Goal: Information Seeking & Learning: Check status

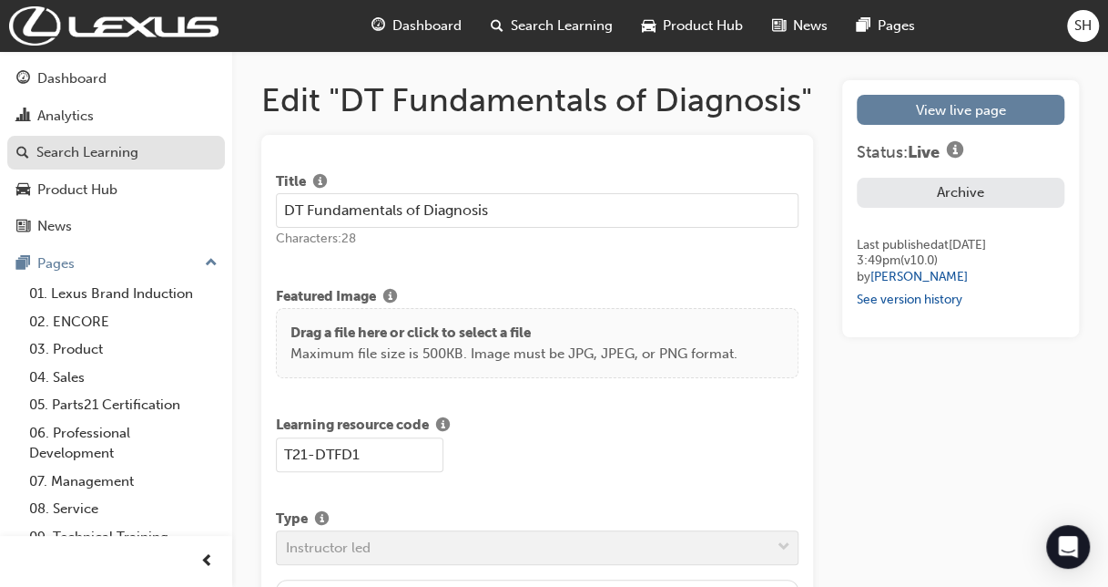
click at [139, 148] on div "Search Learning" at bounding box center [115, 152] width 199 height 23
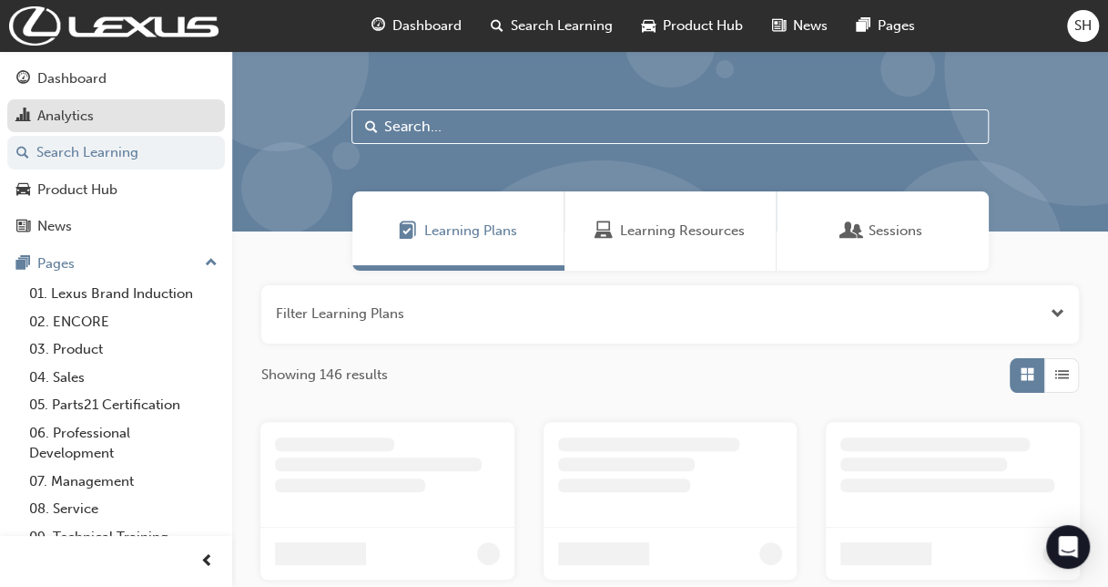
click at [87, 118] on div "Analytics" at bounding box center [65, 116] width 56 height 21
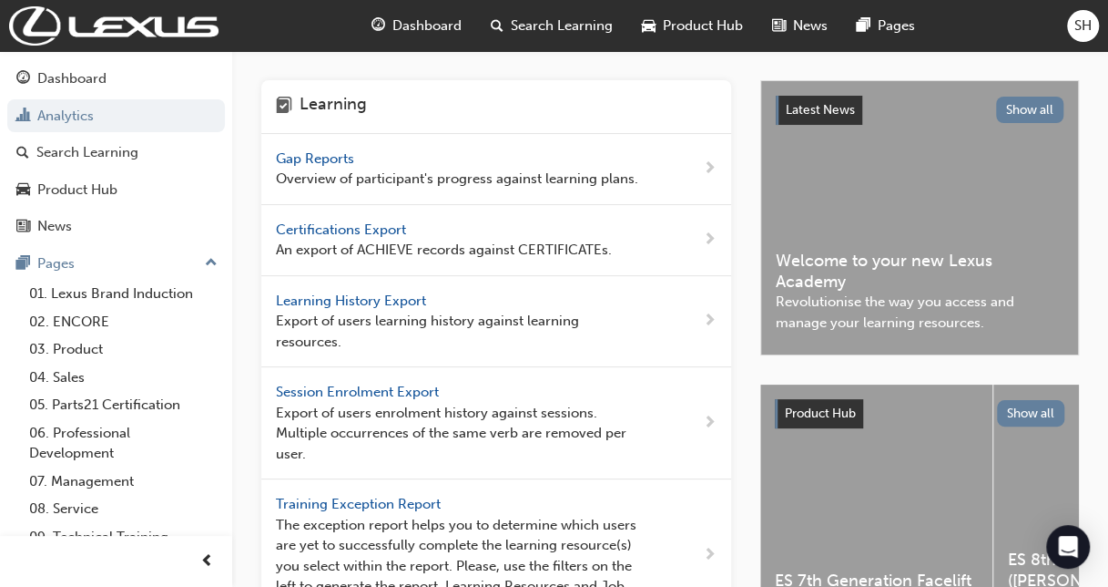
click at [316, 158] on span "Gap Reports" at bounding box center [317, 158] width 82 height 16
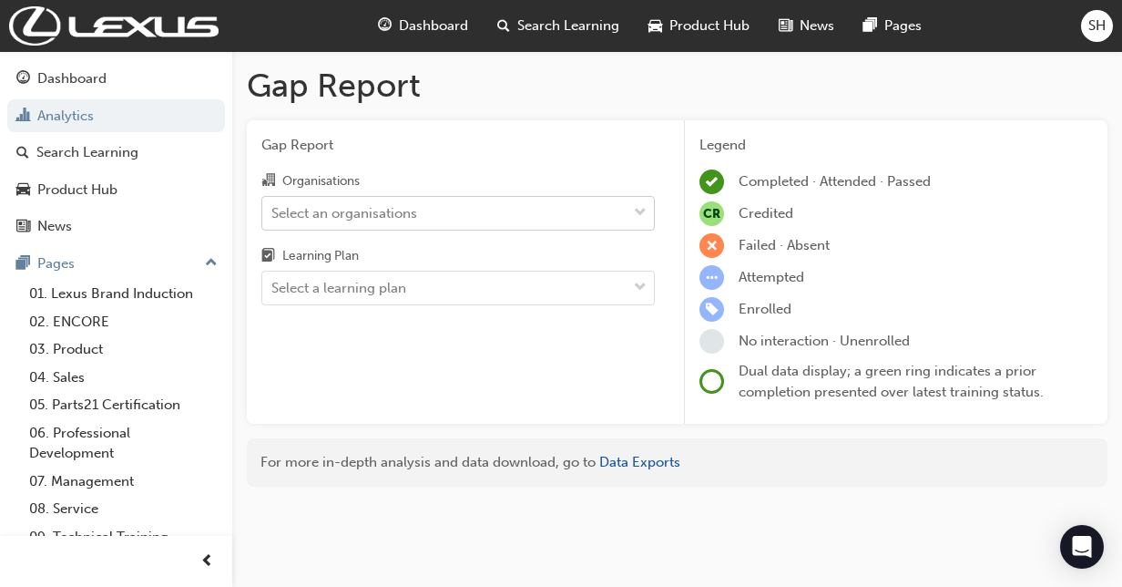
click at [350, 205] on div "Select an organisations" at bounding box center [344, 212] width 146 height 21
click at [273, 205] on input "Organisations Select an organisations" at bounding box center [272, 211] width 2 height 15
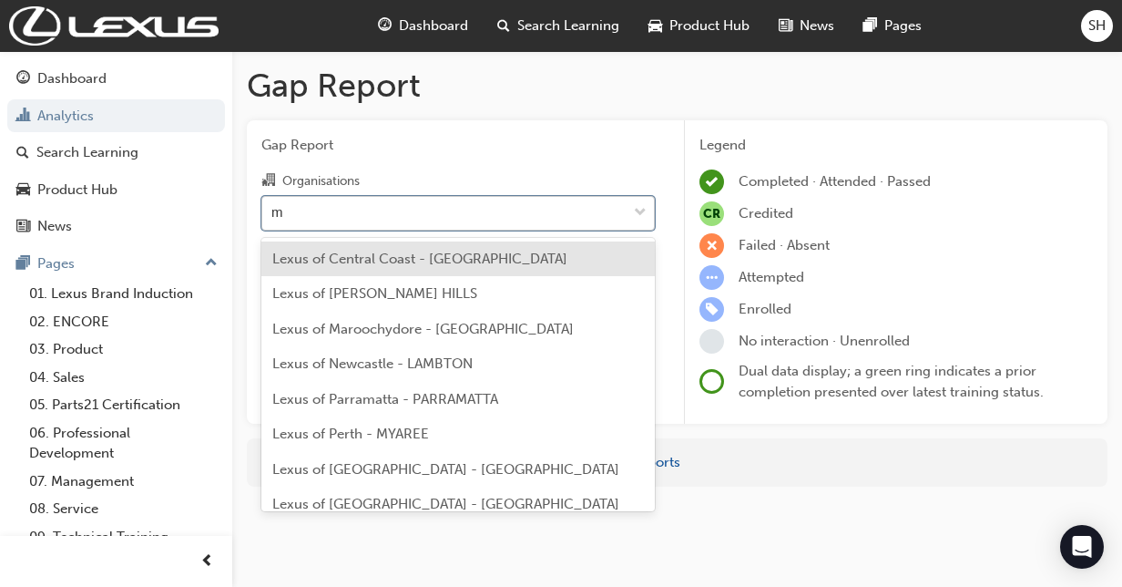
type input "me"
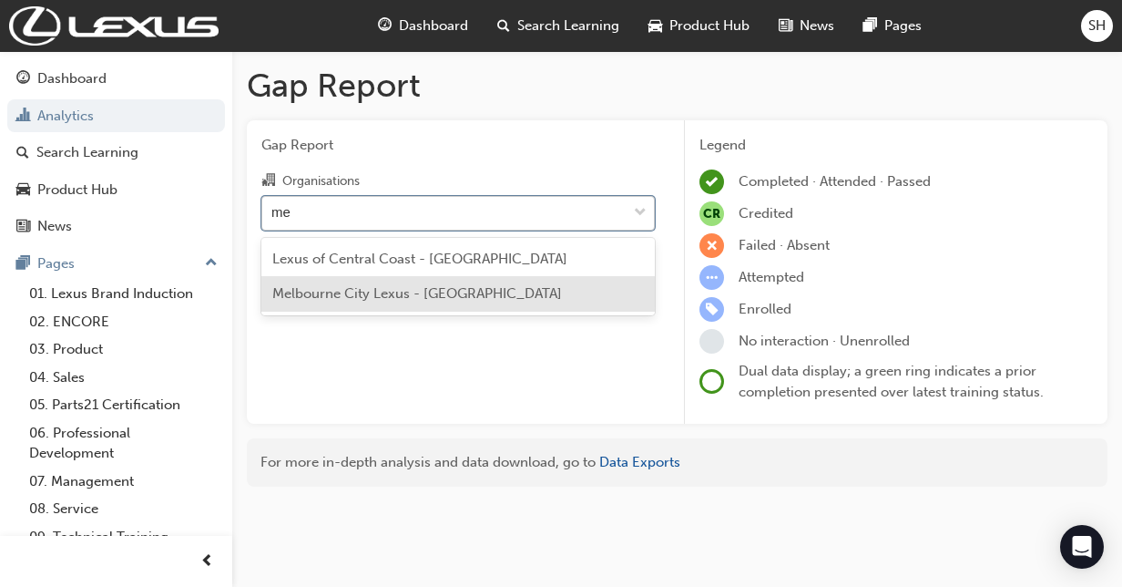
click at [377, 296] on span "Melbourne City Lexus - [GEOGRAPHIC_DATA]" at bounding box center [417, 293] width 290 height 16
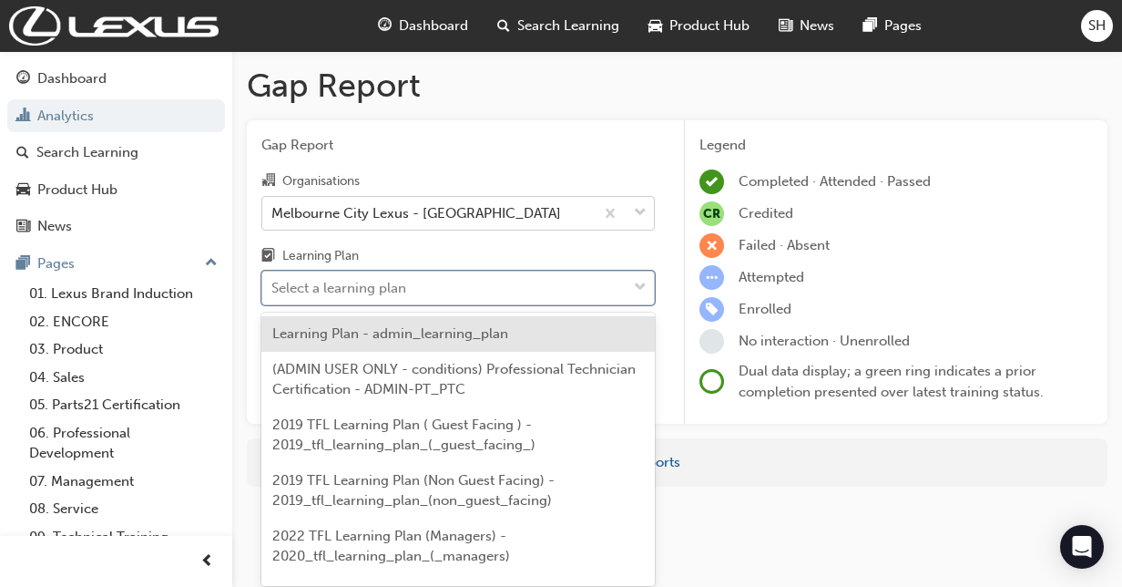
click at [385, 288] on div "Select a learning plan" at bounding box center [338, 288] width 135 height 21
click at [273, 288] on input "Learning Plan option Learning Plan - admin_learning_plan focused, 1 of 147. 147…" at bounding box center [272, 287] width 2 height 15
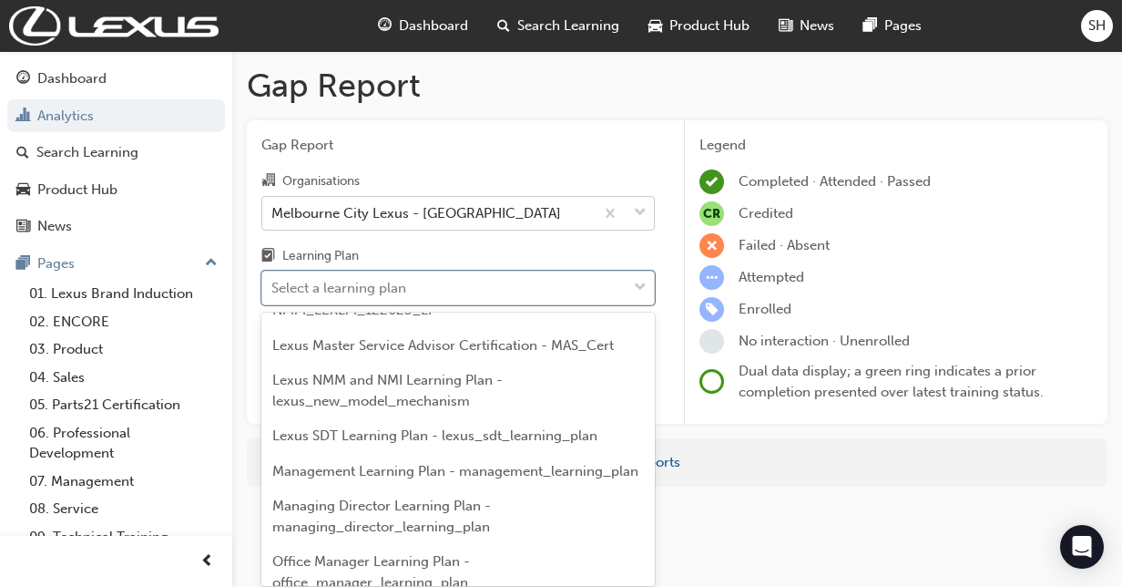
scroll to position [4098, 0]
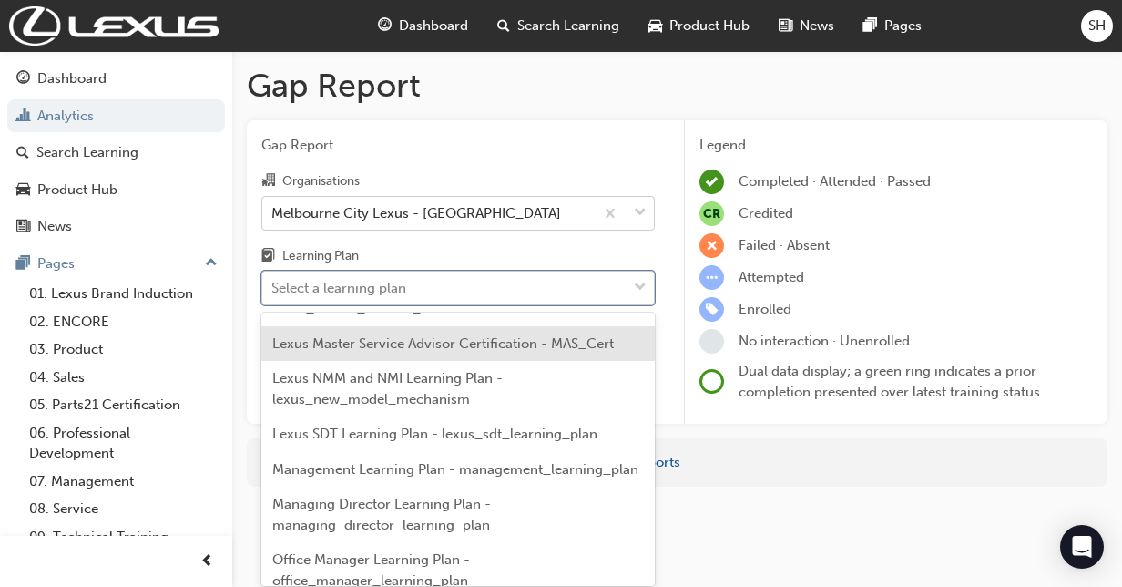
click at [341, 283] on div "Select a learning plan" at bounding box center [338, 288] width 135 height 21
click at [273, 283] on input "Learning Plan option Lexus Master Service Advisor Certification - MAS_Cert focu…" at bounding box center [272, 287] width 2 height 15
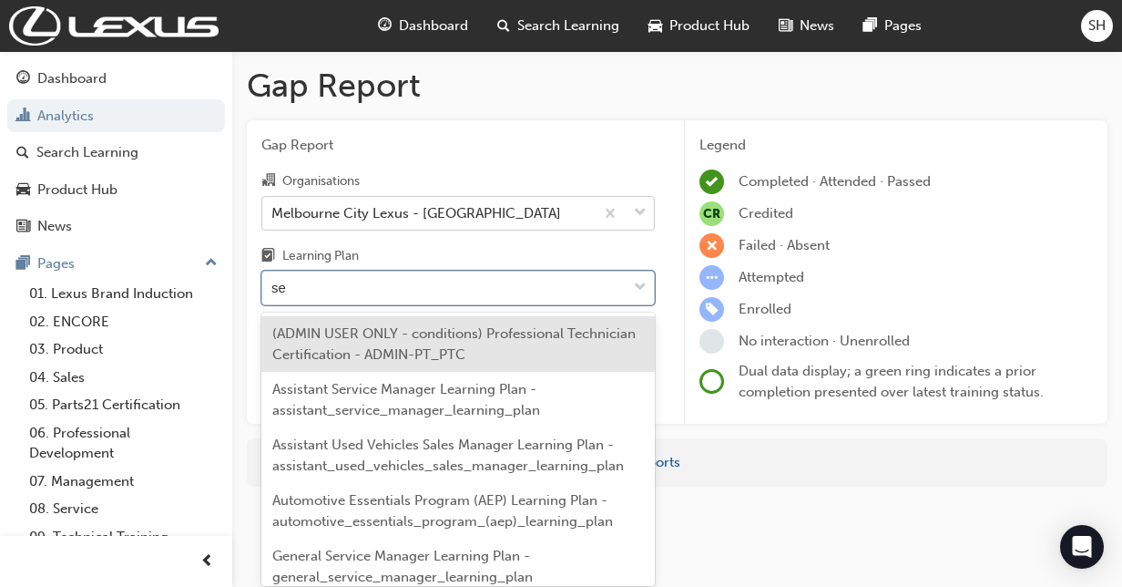
type input "ser"
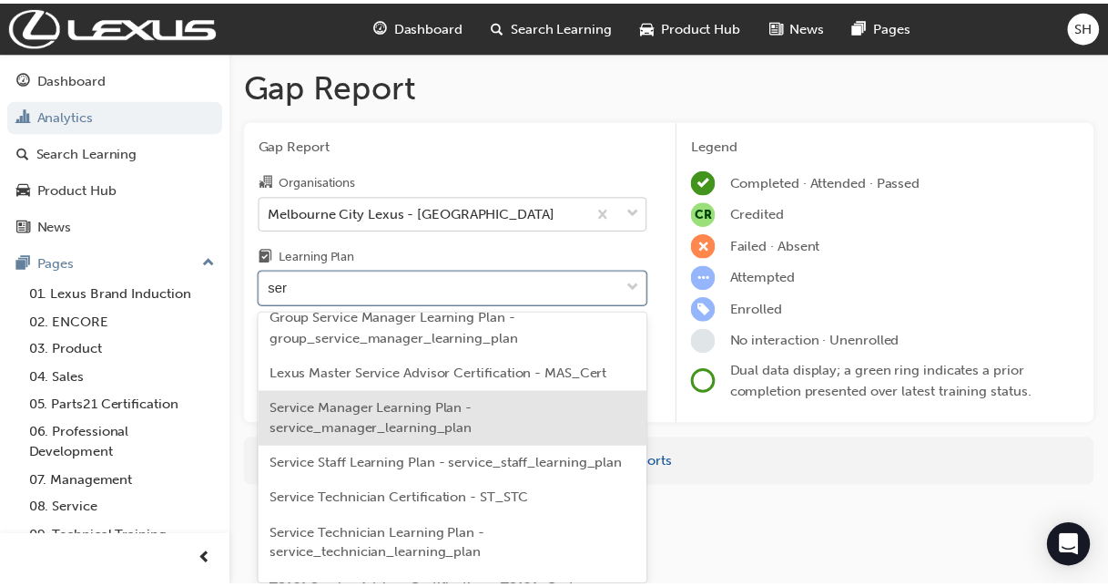
scroll to position [208, 0]
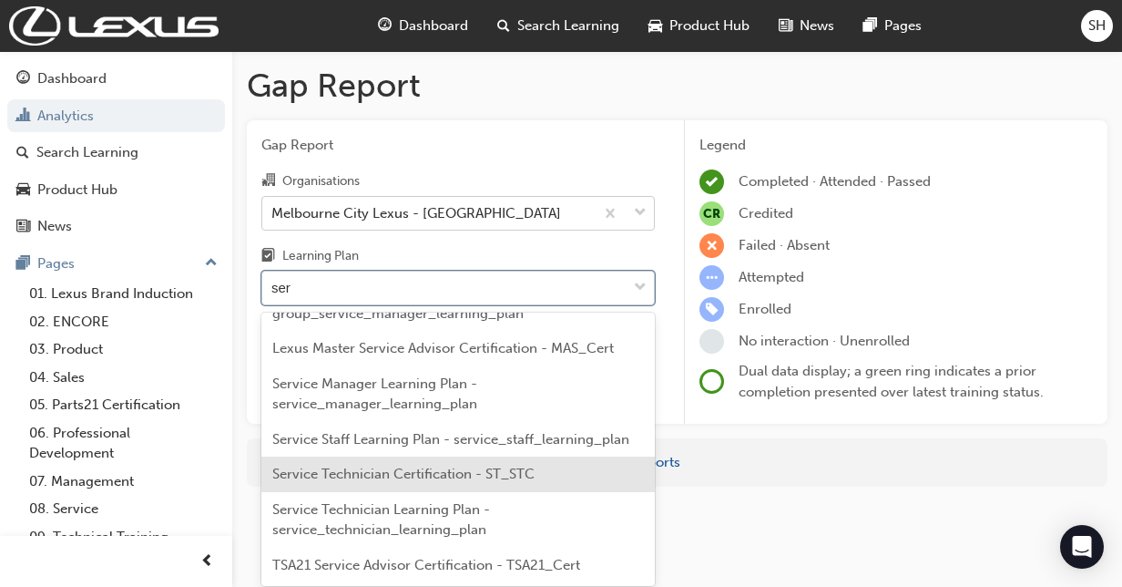
click at [379, 471] on span "Service Technician Certification - ST_STC" at bounding box center [403, 473] width 262 height 16
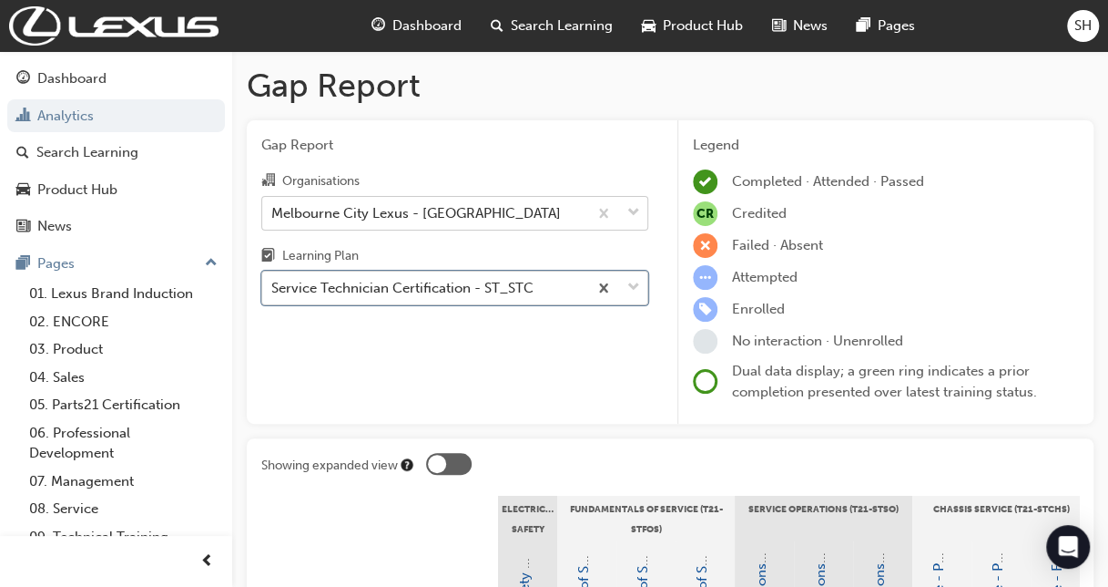
click at [537, 219] on div "Melbourne City Lexus - [GEOGRAPHIC_DATA]" at bounding box center [424, 213] width 325 height 32
click at [273, 219] on input "Organisations Melbourne City Lexus - [GEOGRAPHIC_DATA]" at bounding box center [272, 211] width 2 height 15
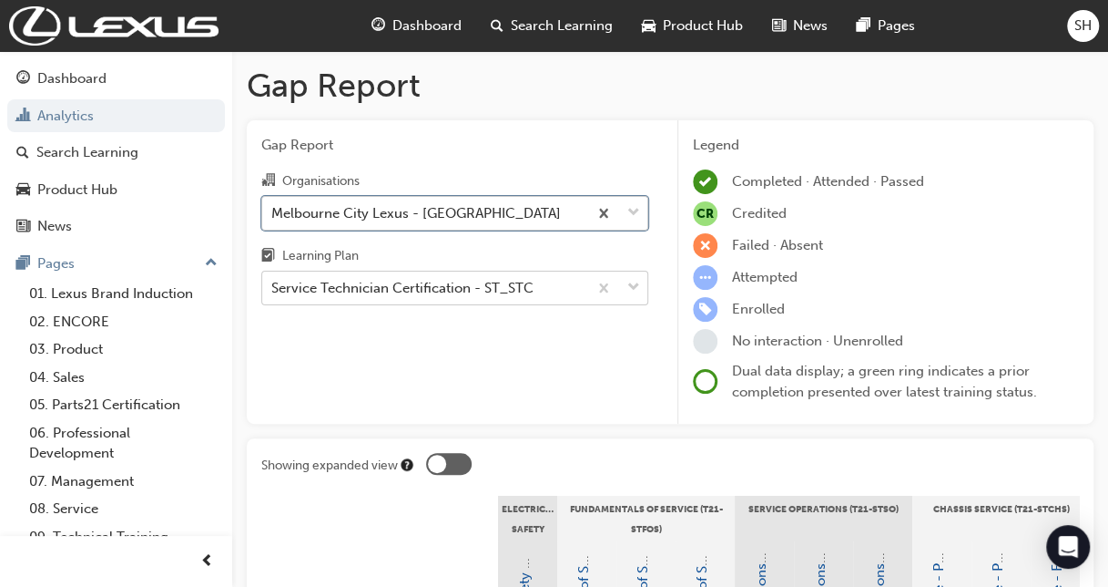
click at [537, 219] on div "Melbourne City Lexus - [GEOGRAPHIC_DATA]" at bounding box center [424, 213] width 325 height 32
click at [273, 219] on input "Organisations option Melbourne City Lexus - [GEOGRAPHIC_DATA], selected. 0 resu…" at bounding box center [272, 211] width 2 height 15
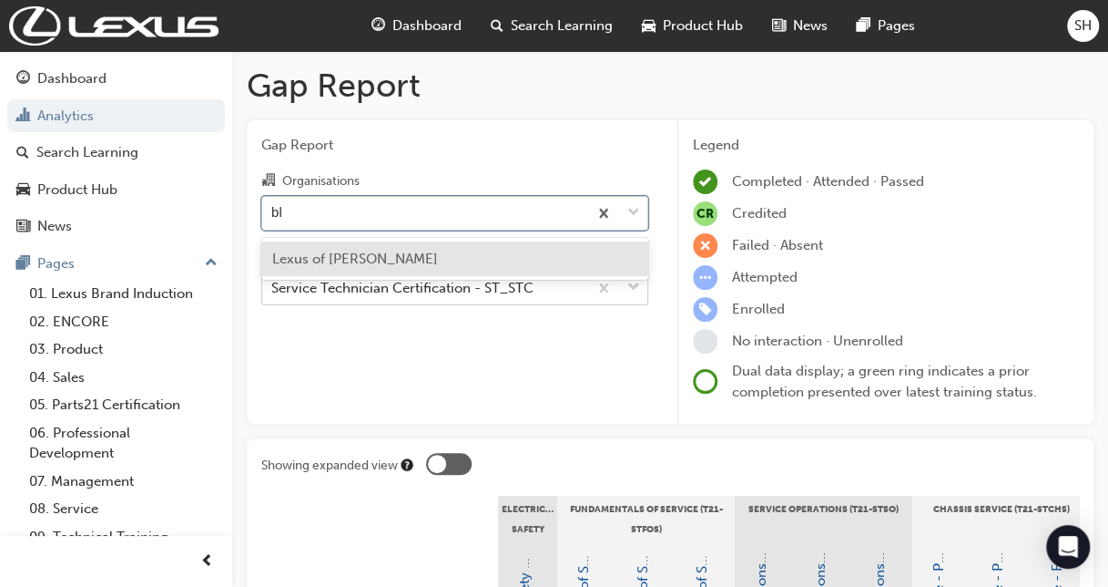
type input "bla"
click at [452, 249] on div "Lexus of [PERSON_NAME]" at bounding box center [454, 259] width 387 height 36
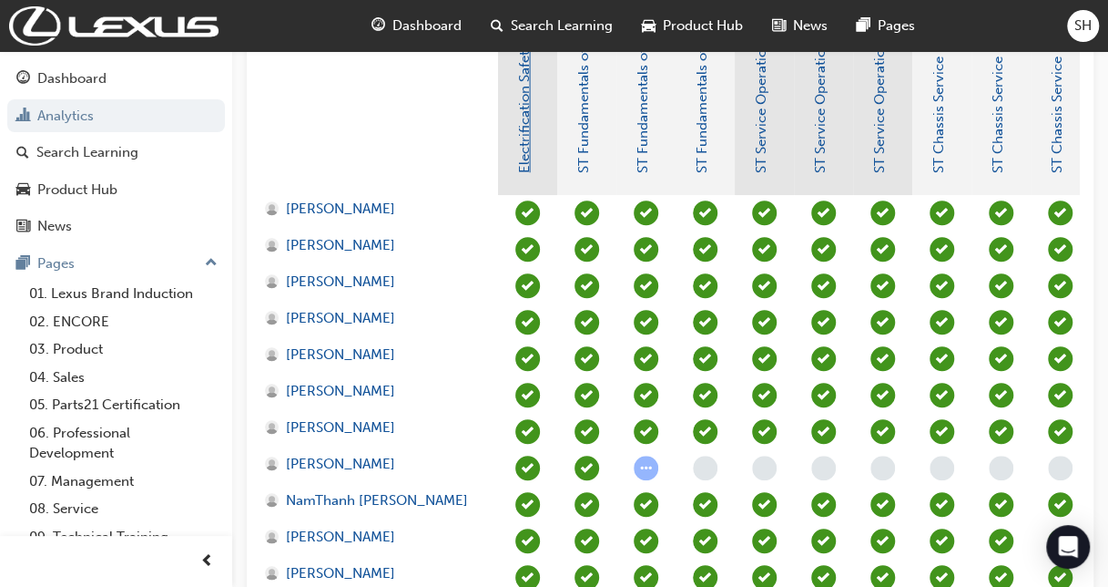
scroll to position [273, 0]
